Goal: Task Accomplishment & Management: Complete application form

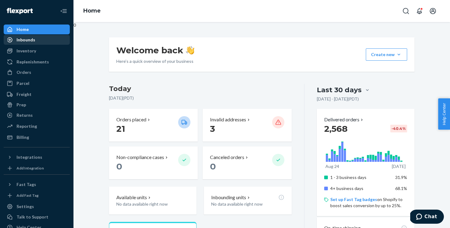
click at [58, 39] on div "Inbounds" at bounding box center [36, 40] width 65 height 9
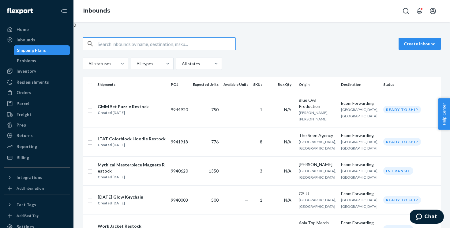
click at [437, 40] on button "Create inbound" at bounding box center [420, 44] width 42 height 12
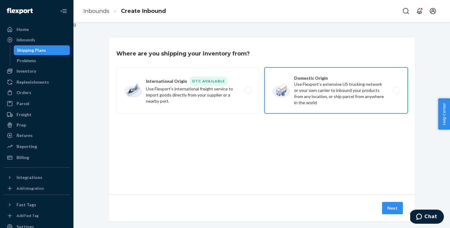
click at [321, 106] on label "Domestic Origin Use Flexport’s extensive US trucking network or your own carrie…" at bounding box center [336, 90] width 143 height 46
click at [396, 93] on input "Domestic Origin Use Flexport’s extensive US trucking network or your own carrie…" at bounding box center [398, 91] width 4 height 4
radio input "true"
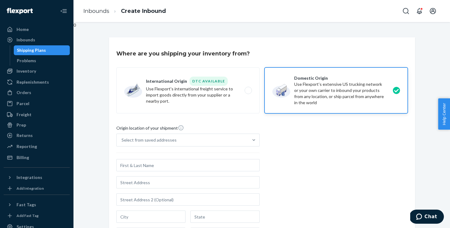
click at [199, 135] on div "Select from saved addresses" at bounding box center [183, 140] width 132 height 12
click at [122, 137] on input "Select from saved addresses" at bounding box center [122, 140] width 1 height 6
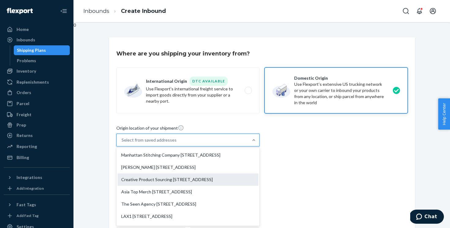
click at [195, 186] on div "Creative Product Sourcing [STREET_ADDRESS]" at bounding box center [188, 179] width 141 height 12
click at [122, 143] on input "option Creative Product Sourcing [STREET_ADDRESS] focused, 3 of 10. 10 results …" at bounding box center [122, 140] width 1 height 6
type input "Creative Product Sourcing"
type input "[GEOGRAPHIC_DATA]"
type input "CA"
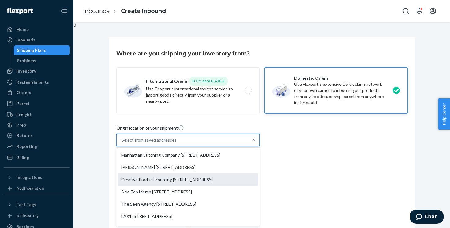
type input "92673"
type input "1222 Puerta Del Sol"
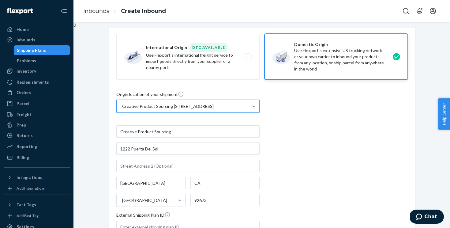
scroll to position [118, 0]
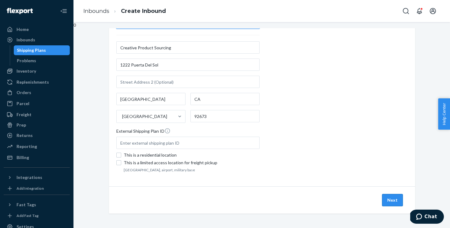
click at [397, 205] on button "Next" at bounding box center [392, 200] width 21 height 12
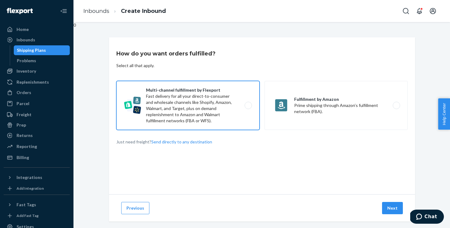
click at [238, 123] on label "Multi-channel fulfillment by Flexport Fast delivery for all your direct-to-cons…" at bounding box center [187, 105] width 143 height 49
click at [248, 108] on input "Multi-channel fulfillment by Flexport Fast delivery for all your direct-to-cons…" at bounding box center [250, 106] width 4 height 4
radio input "true"
click at [391, 209] on button "Next" at bounding box center [392, 208] width 21 height 12
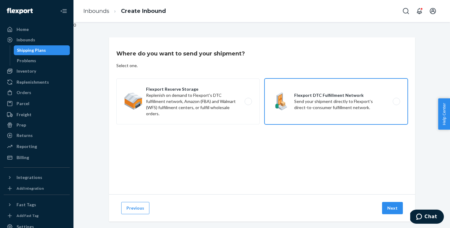
click at [386, 110] on label "Flexport DTC Fulfillment Network Send your shipment directly to Flexport's dire…" at bounding box center [336, 101] width 143 height 46
click at [396, 104] on input "Flexport DTC Fulfillment Network Send your shipment directly to Flexport's dire…" at bounding box center [398, 102] width 4 height 4
radio input "true"
click at [387, 213] on button "Next" at bounding box center [392, 208] width 21 height 12
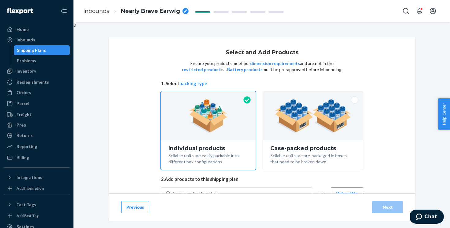
click at [186, 10] on icon "breadcrumbs" at bounding box center [185, 10] width 3 height 3
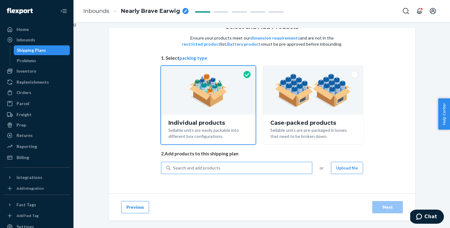
click at [241, 163] on div "Search and add products" at bounding box center [242, 167] width 142 height 11
click at [174, 165] on input "Search and add products" at bounding box center [173, 168] width 1 height 6
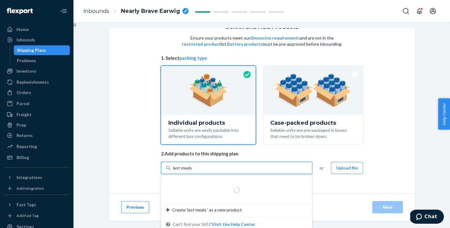
type input "last meals pin"
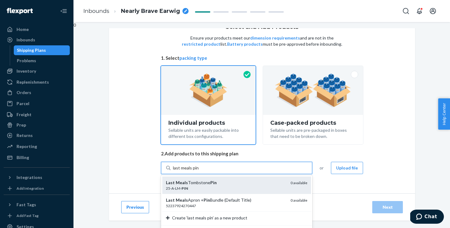
click at [237, 184] on div "Last Meals Tombstone Pin" at bounding box center [226, 183] width 120 height 6
click at [199, 171] on input "last meals pin" at bounding box center [186, 168] width 26 height 6
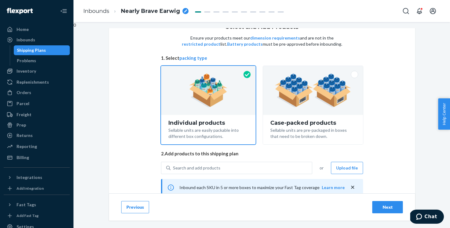
click at [187, 13] on div "breadcrumbs" at bounding box center [186, 11] width 6 height 6
type input "Last Meals Tombstone Pin"
click at [119, 120] on div "Select and Add Products Ensure your products meet our dimension requirements an…" at bounding box center [262, 129] width 306 height 235
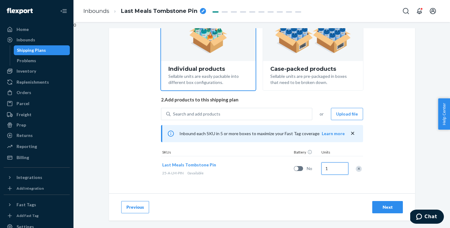
click at [342, 169] on input "1" at bounding box center [335, 168] width 27 height 12
type input "750"
click at [412, 147] on div "Select and Add Products Ensure your products meet our dimension requirements an…" at bounding box center [262, 75] width 306 height 235
click at [387, 206] on div "Next" at bounding box center [388, 207] width 20 height 6
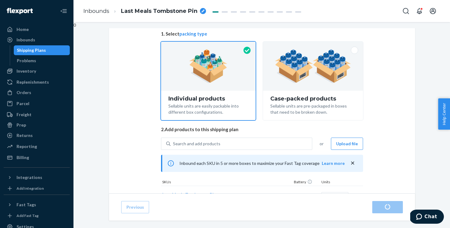
scroll to position [79, 0]
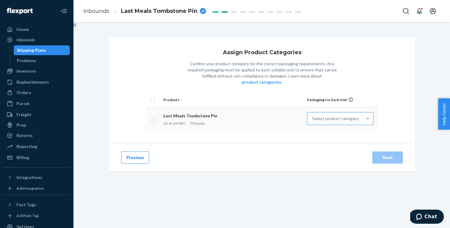
click at [321, 115] on div "Select product category" at bounding box center [335, 118] width 55 height 12
click at [313, 115] on input "Select product category" at bounding box center [312, 118] width 1 height 6
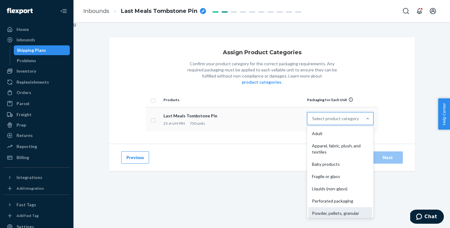
scroll to position [39, 0]
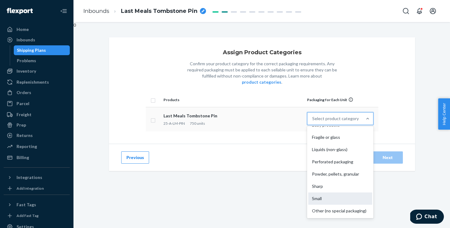
click at [342, 192] on div "Small" at bounding box center [340, 198] width 64 height 12
click at [313, 122] on input "option Small focused, 9 of 10. 10 results available. Use Up and Down to choose …" at bounding box center [312, 118] width 1 height 6
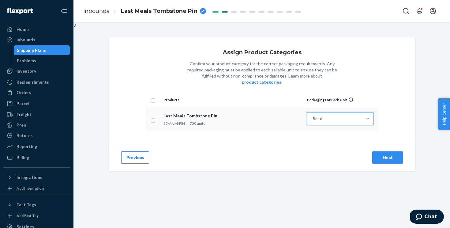
click at [388, 154] on div "Next" at bounding box center [388, 157] width 20 height 6
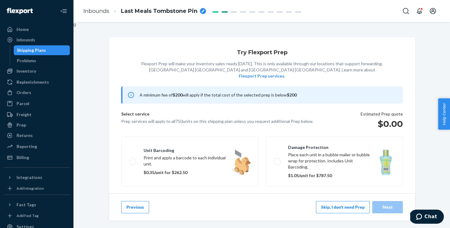
scroll to position [110, 0]
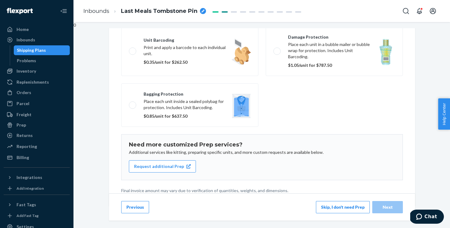
click at [339, 207] on button "Skip, I don't need Prep" at bounding box center [343, 207] width 54 height 12
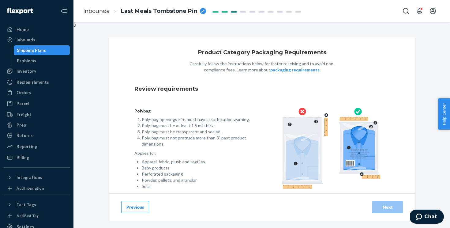
scroll to position [43, 0]
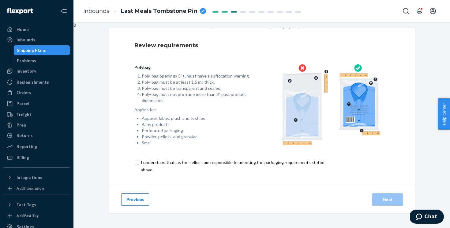
click at [288, 162] on input "checkbox" at bounding box center [236, 166] width 204 height 15
checkbox input "true"
click at [383, 193] on button "Next" at bounding box center [387, 199] width 31 height 12
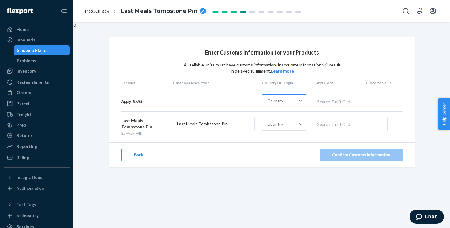
click at [296, 106] on div at bounding box center [300, 101] width 11 height 12
click at [268, 104] on input "Country" at bounding box center [267, 101] width 1 height 6
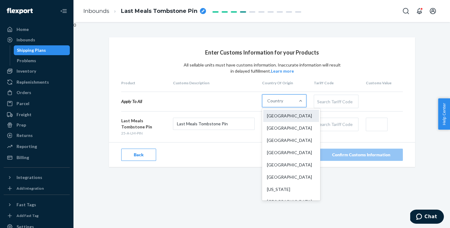
click at [288, 120] on div "[GEOGRAPHIC_DATA]" at bounding box center [291, 116] width 56 height 12
click at [268, 104] on input "option [GEOGRAPHIC_DATA] focused, 1 of 249. 249 results available. Use Up and D…" at bounding box center [267, 101] width 1 height 6
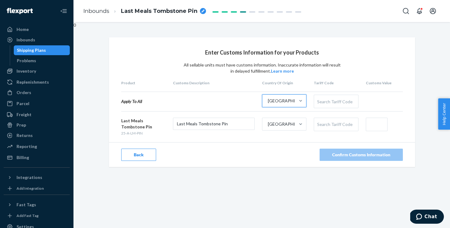
click at [331, 108] on div "Apply To All option [GEOGRAPHIC_DATA], selected. 0 results available. Select is…" at bounding box center [262, 102] width 282 height 20
click at [342, 100] on div "Search Tariff Code" at bounding box center [336, 101] width 44 height 13
paste input "9606220000"
type input "9606220000"
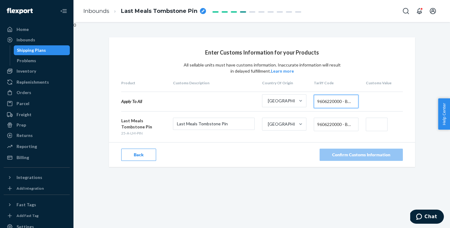
click at [379, 123] on input "text" at bounding box center [377, 124] width 22 height 13
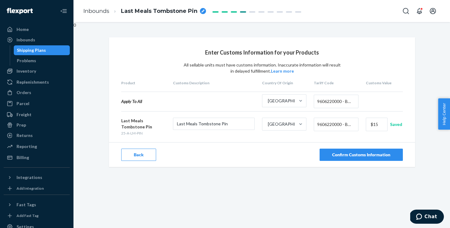
type input "$15"
click at [374, 155] on div "Confirm Customs Information" at bounding box center [361, 155] width 58 height 6
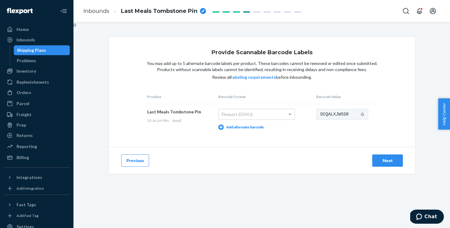
click at [385, 164] on button "Next" at bounding box center [387, 160] width 31 height 12
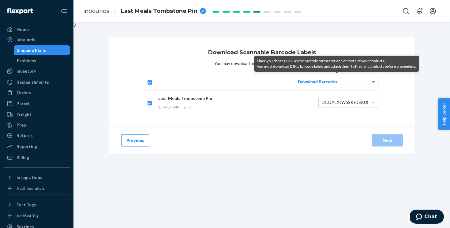
click at [328, 81] on div "Download Barcodes" at bounding box center [335, 82] width 85 height 12
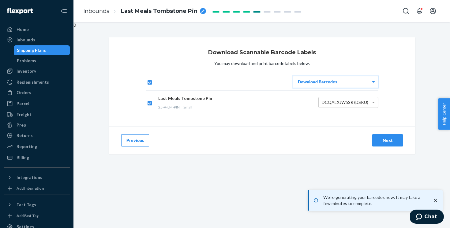
click at [391, 139] on div "Next" at bounding box center [388, 140] width 20 height 6
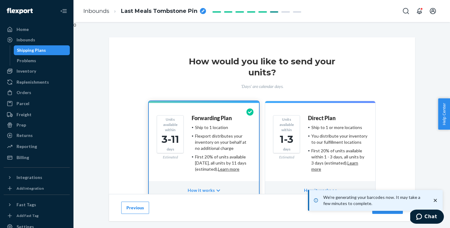
scroll to position [40, 0]
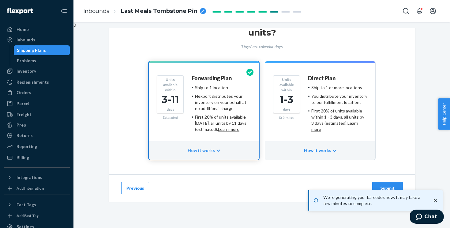
click at [397, 184] on button "Submit" at bounding box center [387, 188] width 31 height 12
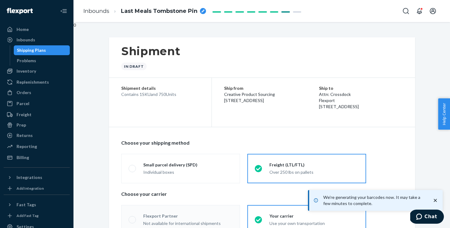
click at [435, 201] on icon "close toast" at bounding box center [436, 200] width 6 height 6
radio input "true"
radio input "false"
radio input "true"
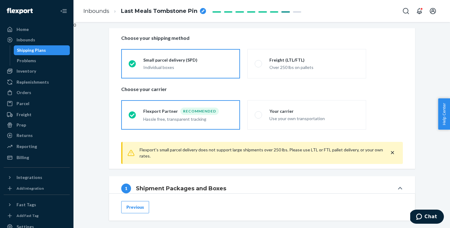
scroll to position [105, 0]
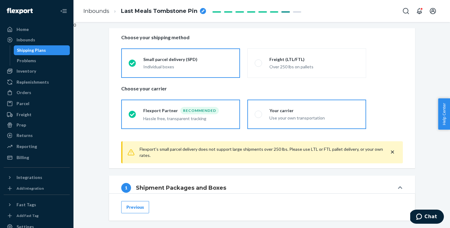
click at [309, 112] on div "Your carrier" at bounding box center [314, 111] width 89 height 6
click at [259, 112] on input "Your carrier Use your own transportation" at bounding box center [257, 114] width 4 height 4
radio input "true"
radio input "false"
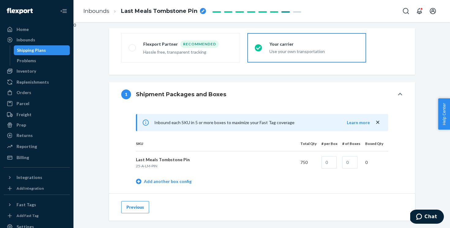
scroll to position [172, 0]
click at [331, 159] on input "text" at bounding box center [329, 162] width 15 height 12
type input "400"
type input "1"
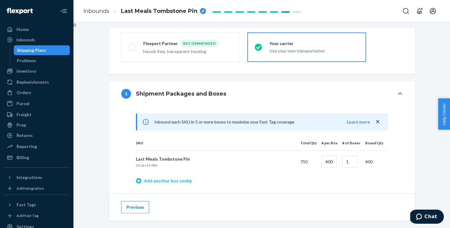
click at [185, 181] on link "Add another box config" at bounding box center [164, 181] width 56 height 6
click at [316, 183] on td at bounding box center [319, 184] width 21 height 22
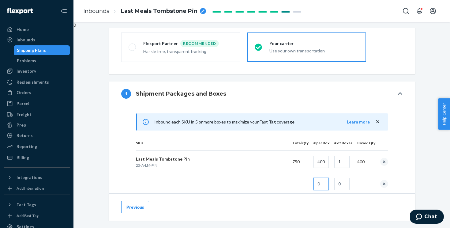
click at [324, 185] on input "text" at bounding box center [321, 184] width 15 height 12
type input "350"
type input "1"
click at [400, 162] on div "Inbound each SKU in 5 or more boxes to maximize your Fast Tag coverage Learn mo…" at bounding box center [262, 187] width 282 height 148
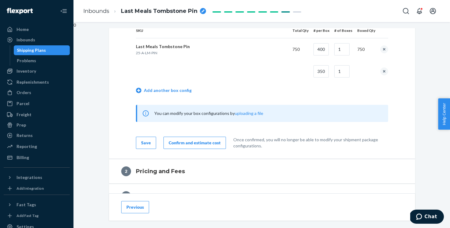
scroll to position [284, 0]
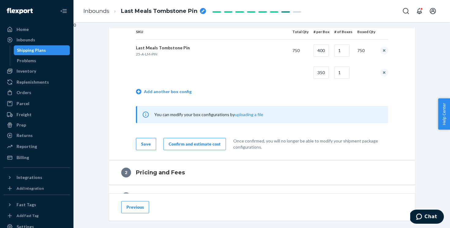
click at [191, 145] on div "Confirm and estimate cost" at bounding box center [195, 144] width 52 height 6
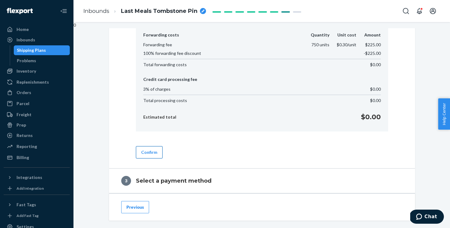
click at [150, 152] on button "Confirm" at bounding box center [149, 152] width 27 height 12
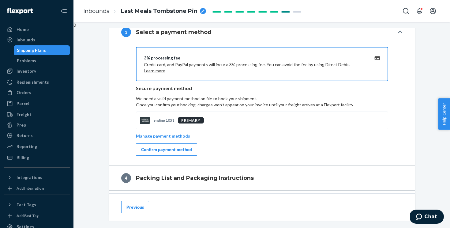
click at [150, 152] on button "Confirm payment method" at bounding box center [166, 149] width 61 height 12
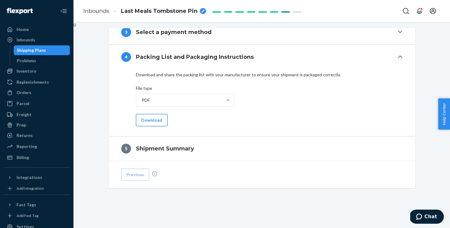
click at [153, 122] on button "Download" at bounding box center [152, 120] width 32 height 12
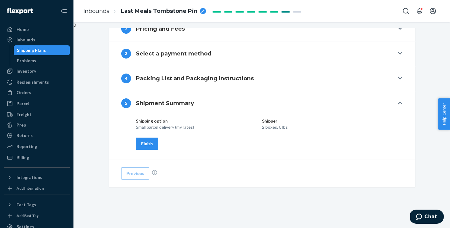
click at [153, 151] on div "Shipping option Shipper Small parcel delivery (my rates) 2 boxes, 0 lbs Finish" at bounding box center [262, 137] width 306 height 44
click at [155, 140] on button "Finish" at bounding box center [147, 144] width 22 height 12
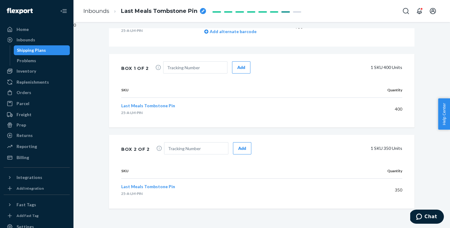
scroll to position [0, 0]
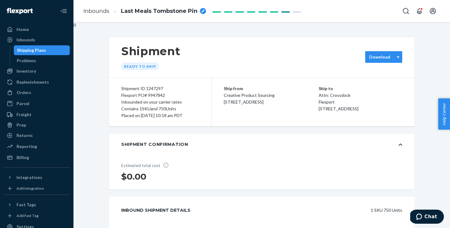
click at [388, 59] on label "Download" at bounding box center [379, 57] width 21 height 6
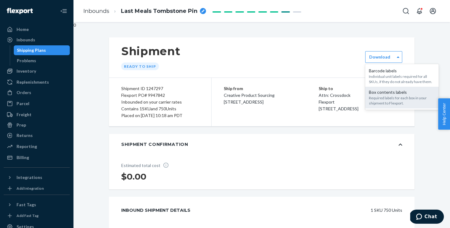
click at [384, 97] on div "Required labels for each box in your shipment to Flexport." at bounding box center [402, 100] width 66 height 10
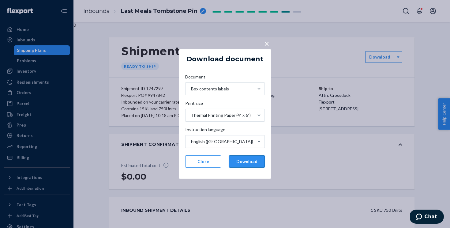
click at [255, 162] on button "Download" at bounding box center [247, 161] width 36 height 12
click at [303, 191] on div "× Download document Document Box contents labels Print size Thermal Printing Pa…" at bounding box center [225, 114] width 450 height 228
